Goal: Task Accomplishment & Management: Use online tool/utility

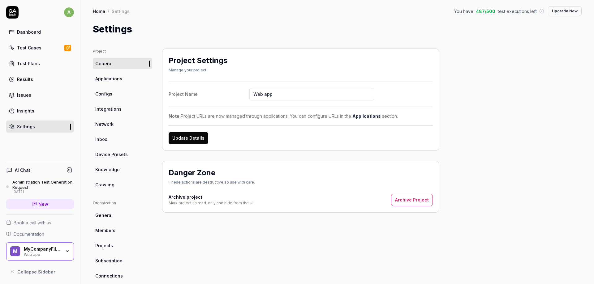
click at [36, 42] on link "Test Cases" at bounding box center [40, 48] width 68 height 12
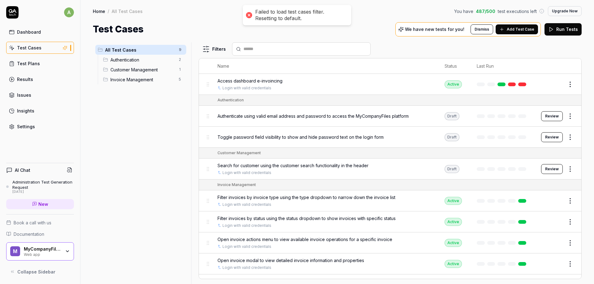
scroll to position [16, 0]
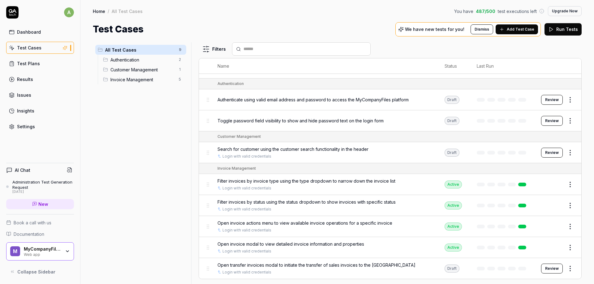
click at [512, 27] on span "Add Test Case" at bounding box center [521, 30] width 28 height 6
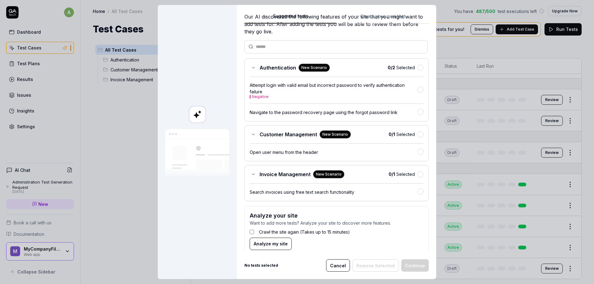
scroll to position [36, 0]
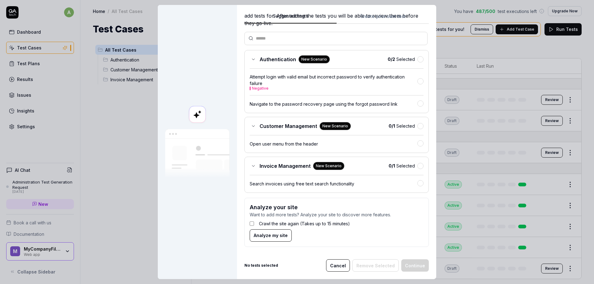
click at [105, 152] on body "a Dashboard Test Cases Test Plans Results Issues Insights Settings AI Chat Admi…" at bounding box center [297, 142] width 594 height 284
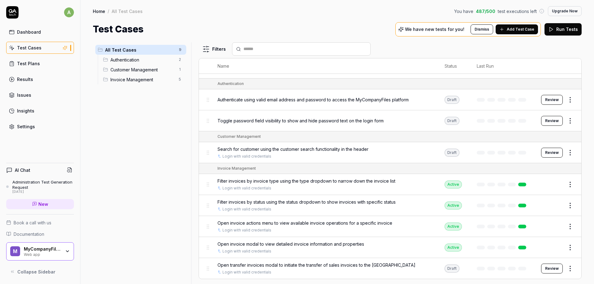
click at [29, 200] on link "New" at bounding box center [40, 204] width 68 height 10
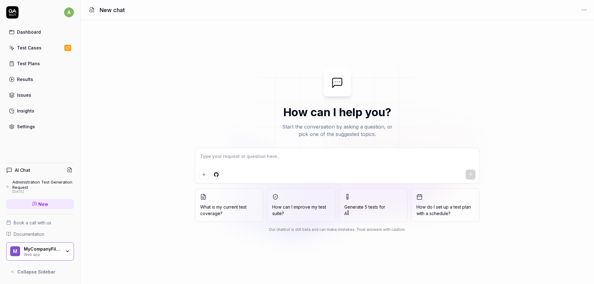
click at [50, 173] on div "AI Chat" at bounding box center [40, 170] width 68 height 9
click at [24, 172] on h4 "AI Chat" at bounding box center [22, 170] width 15 height 6
click at [18, 170] on h4 "AI Chat" at bounding box center [22, 170] width 15 height 6
click at [25, 183] on div "Administration Test Generation Request" at bounding box center [43, 185] width 62 height 10
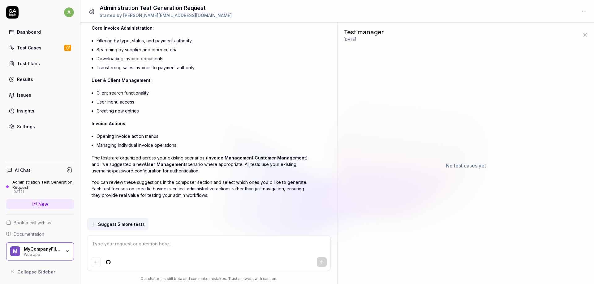
scroll to position [464, 0]
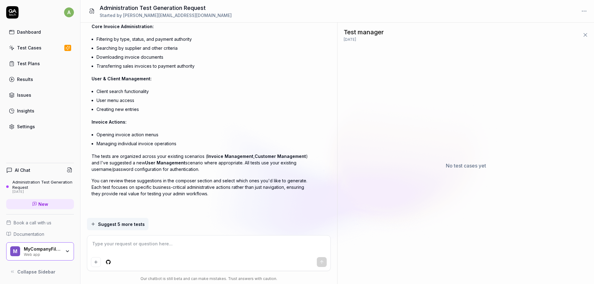
click at [466, 168] on p "No test cases yet" at bounding box center [466, 165] width 40 height 7
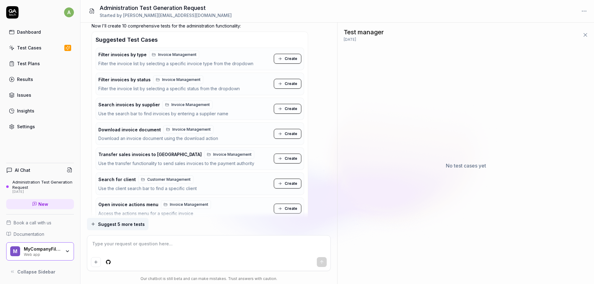
scroll to position [167, 0]
click at [281, 55] on button "Create" at bounding box center [288, 59] width 28 height 10
click at [286, 82] on span "Create" at bounding box center [291, 84] width 13 height 6
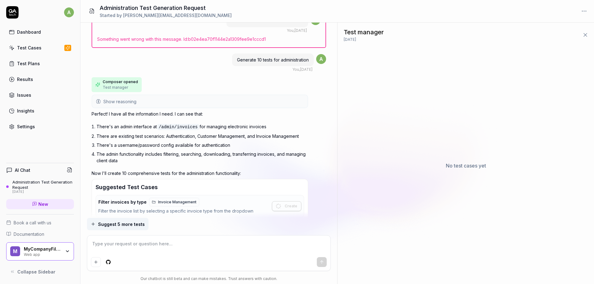
scroll to position [0, 0]
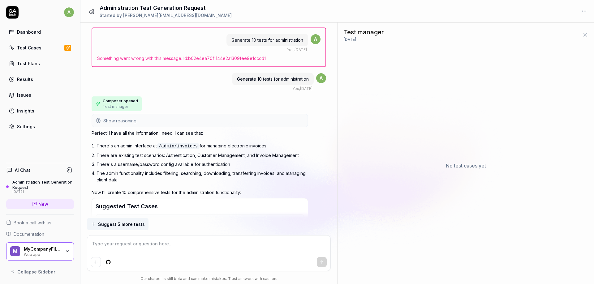
type textarea "*"
